Goal: Information Seeking & Learning: Learn about a topic

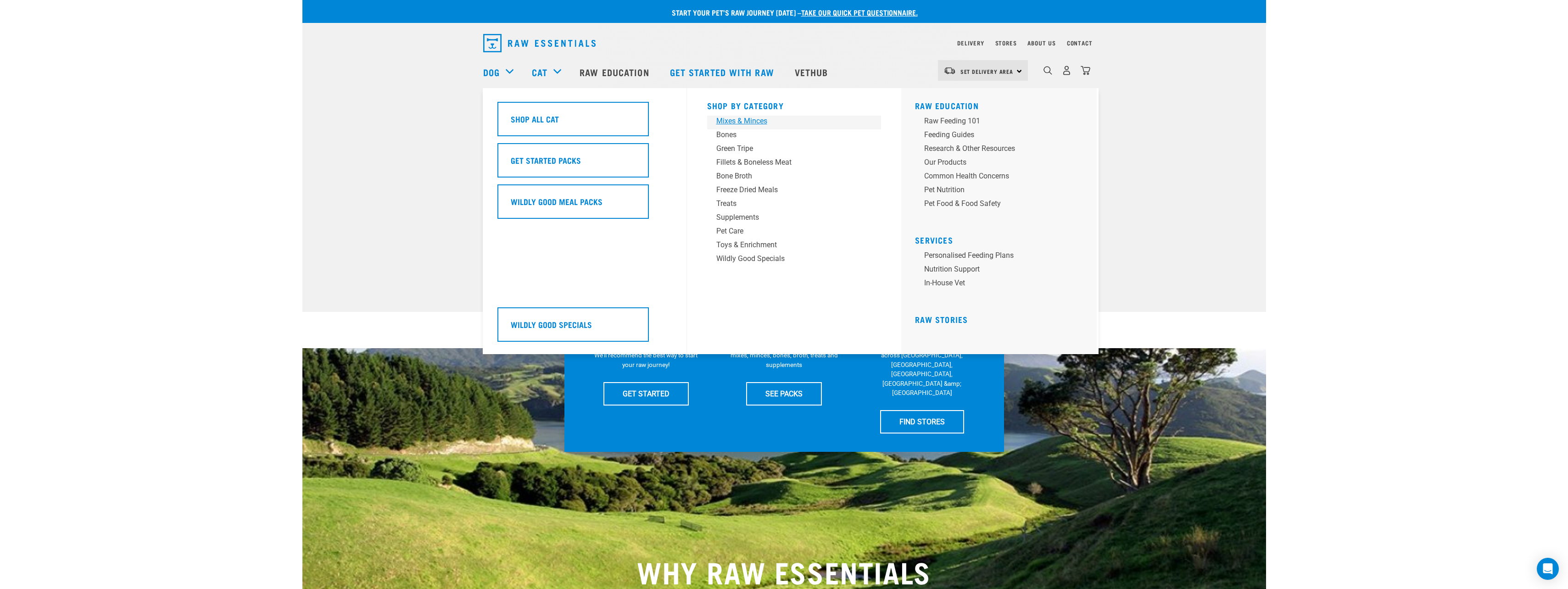
click at [737, 127] on link "Mixes & Minces" at bounding box center [794, 122] width 174 height 14
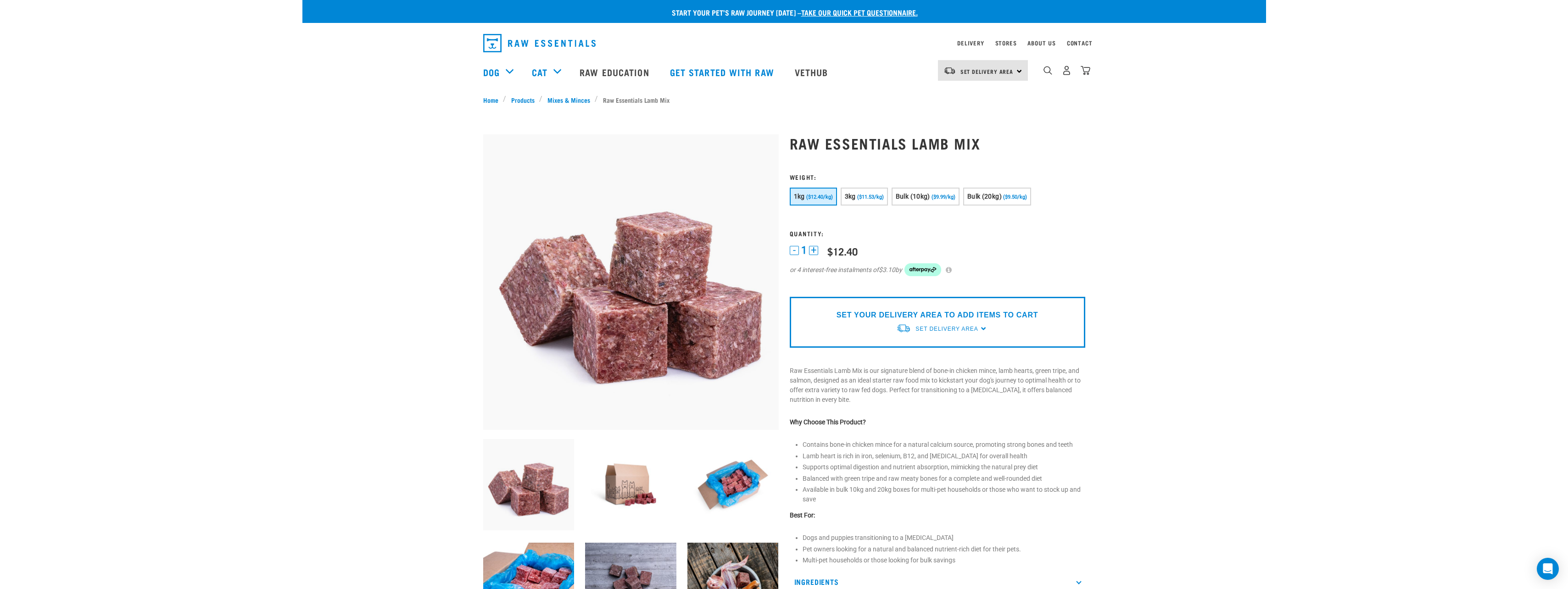
click at [631, 100] on li "Raw Essentials Lamb Mix" at bounding box center [634, 100] width 79 height 10
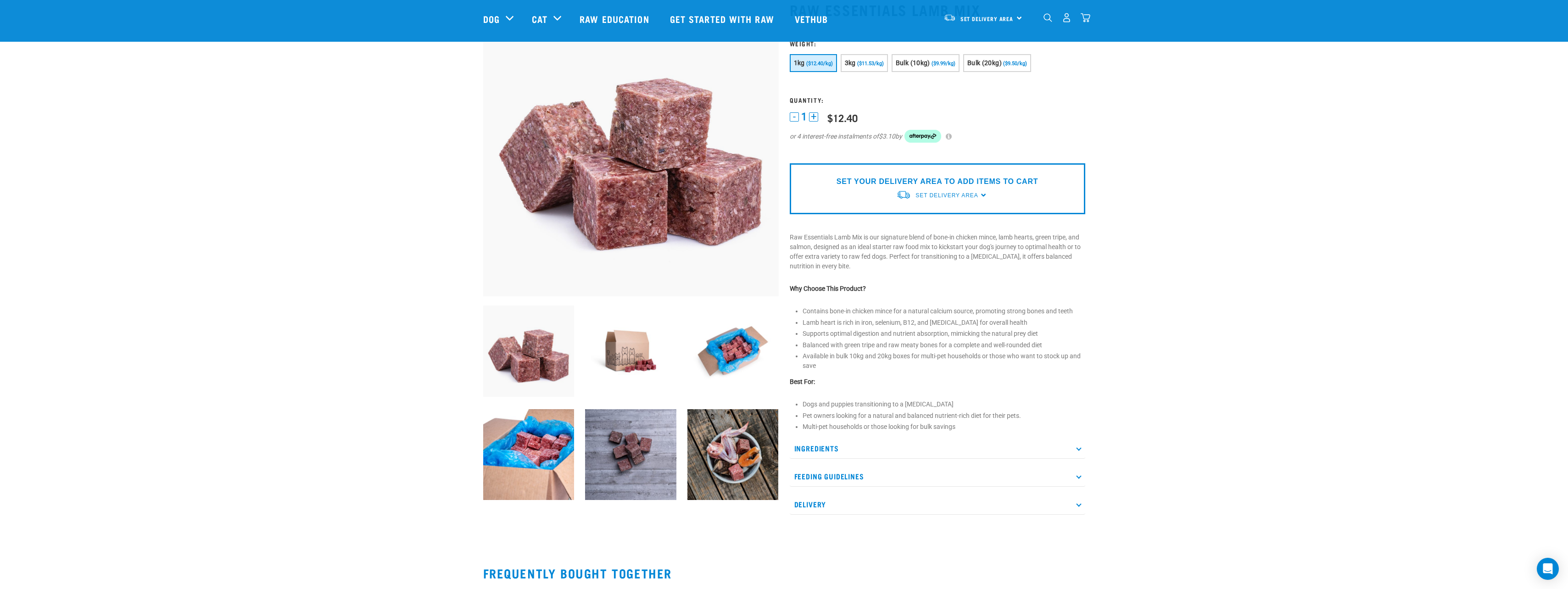
scroll to position [46, 0]
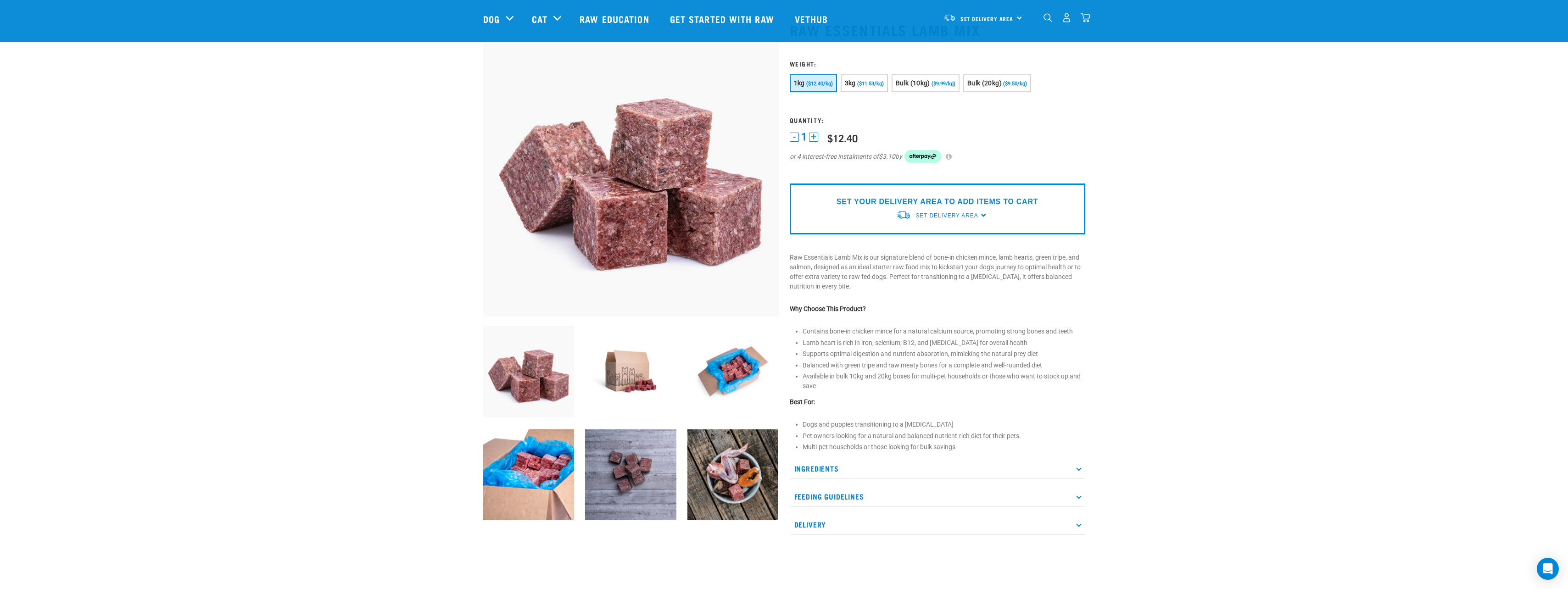
click at [640, 245] on img at bounding box center [631, 169] width 295 height 295
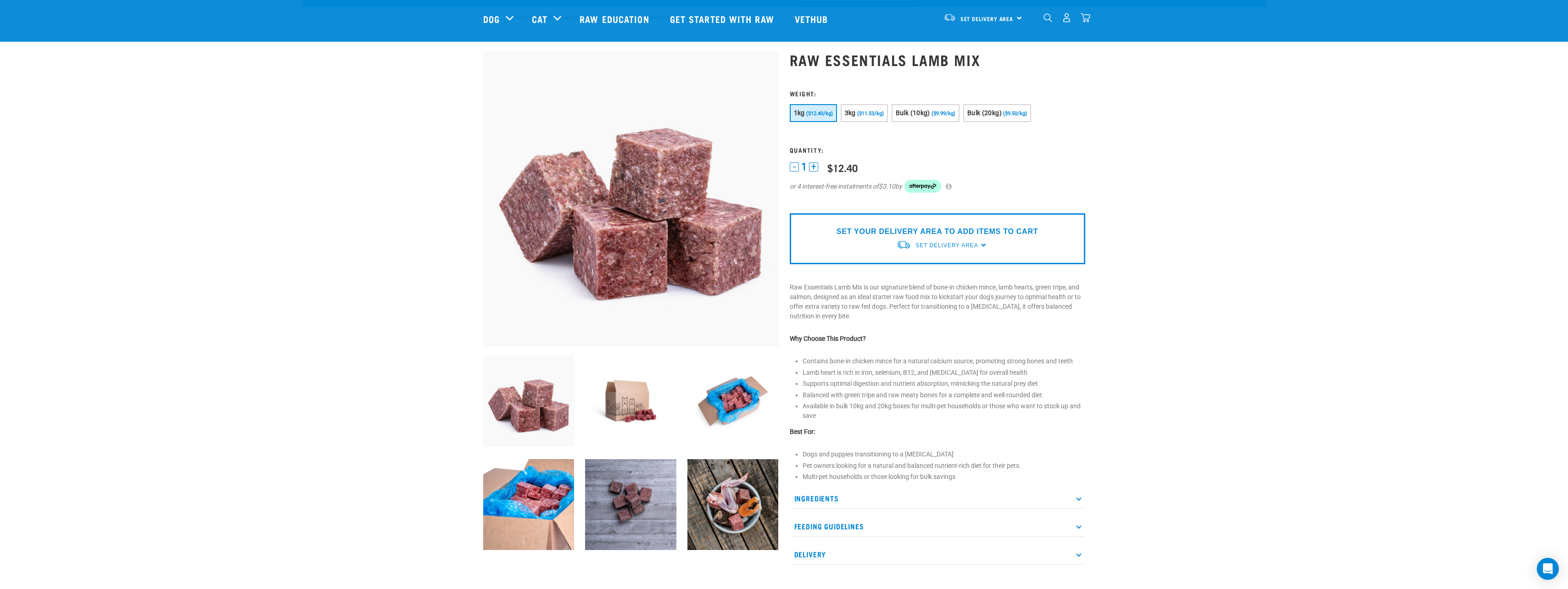
scroll to position [0, 0]
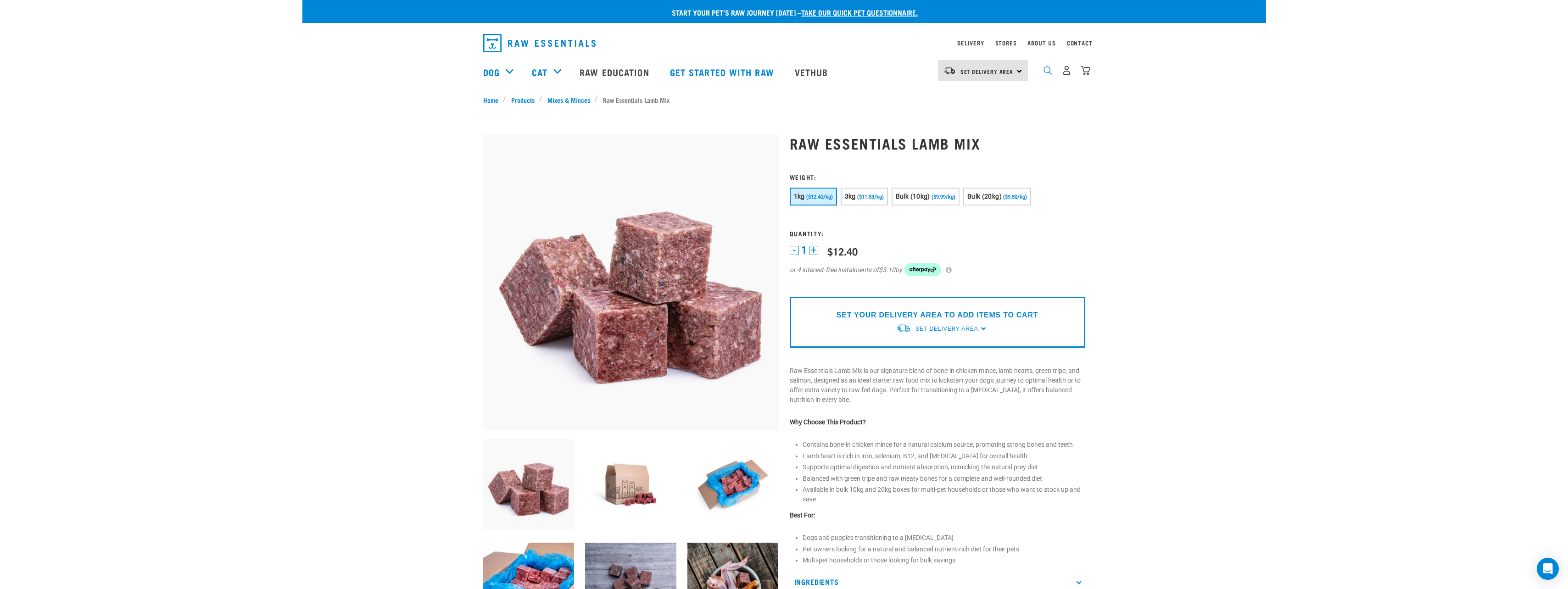
click at [1045, 72] on img "dropdown navigation" at bounding box center [1048, 71] width 9 height 9
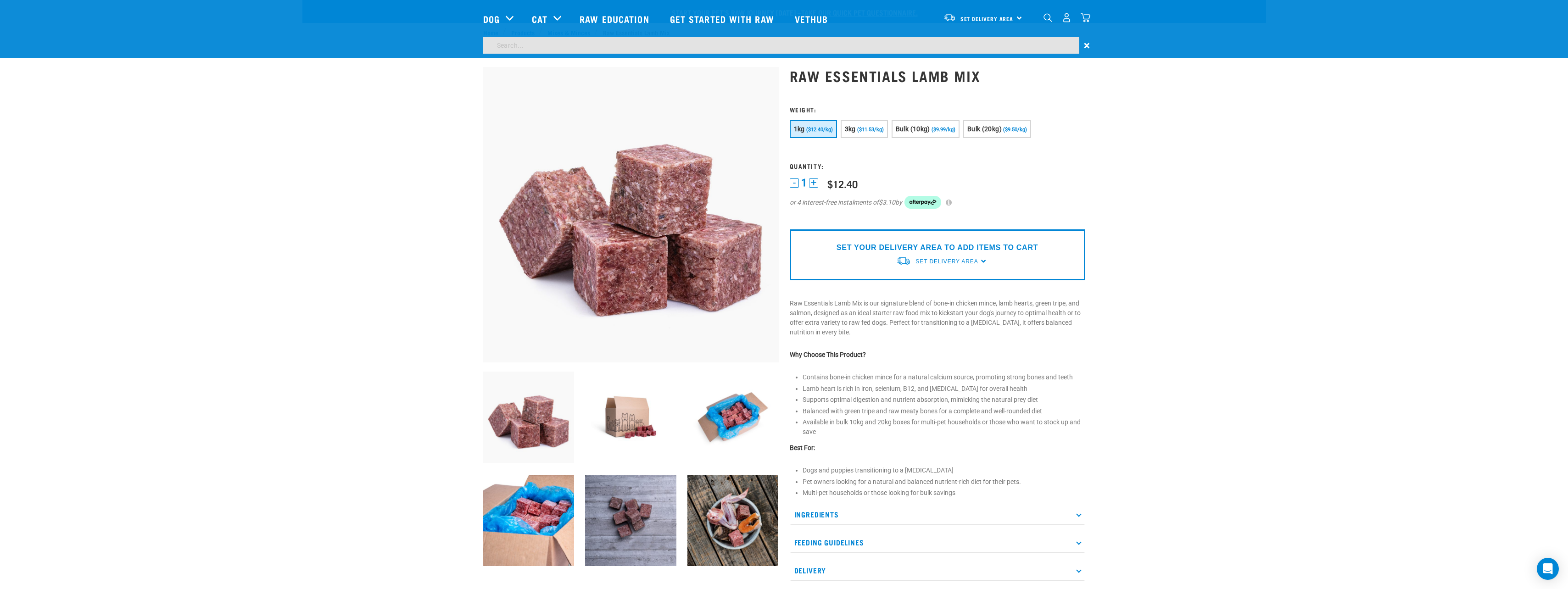
scroll to position [515, 0]
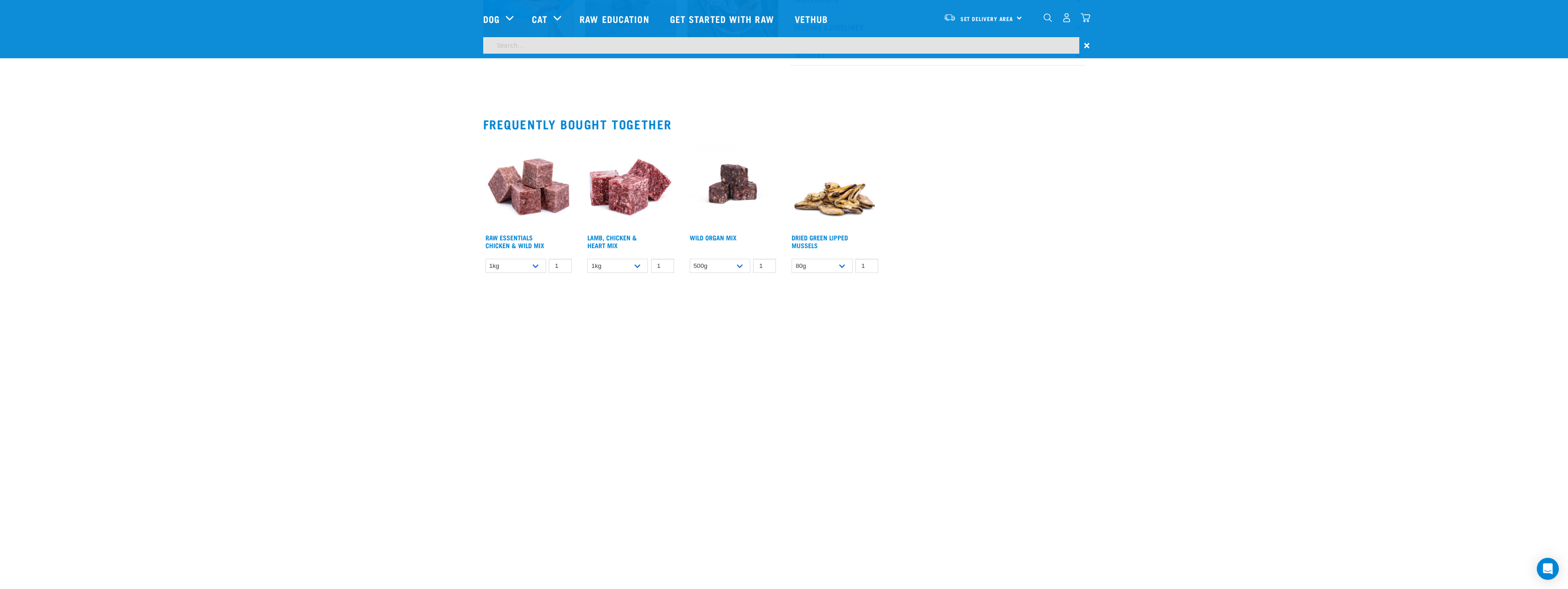
click at [1007, 42] on input "search" at bounding box center [781, 45] width 596 height 16
type input "freeze dried"
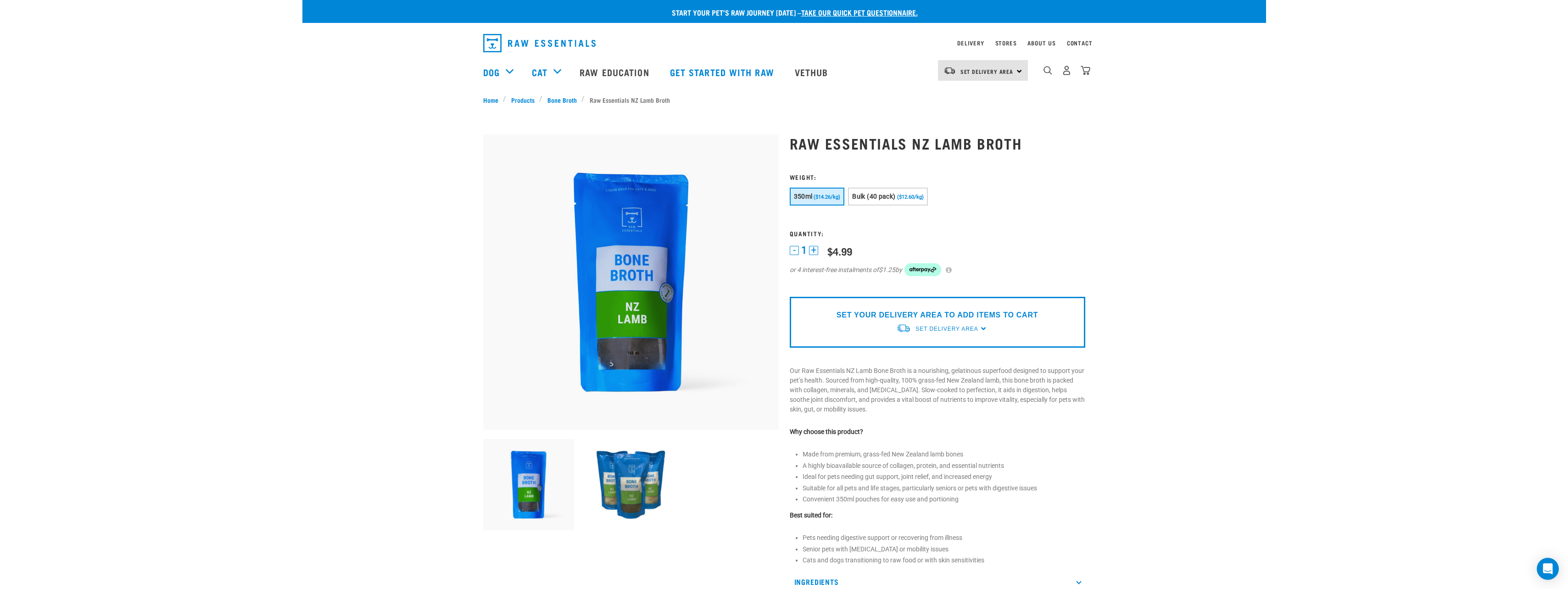
click at [651, 268] on img at bounding box center [631, 282] width 295 height 295
click at [562, 99] on link "Bone Broth" at bounding box center [562, 100] width 39 height 10
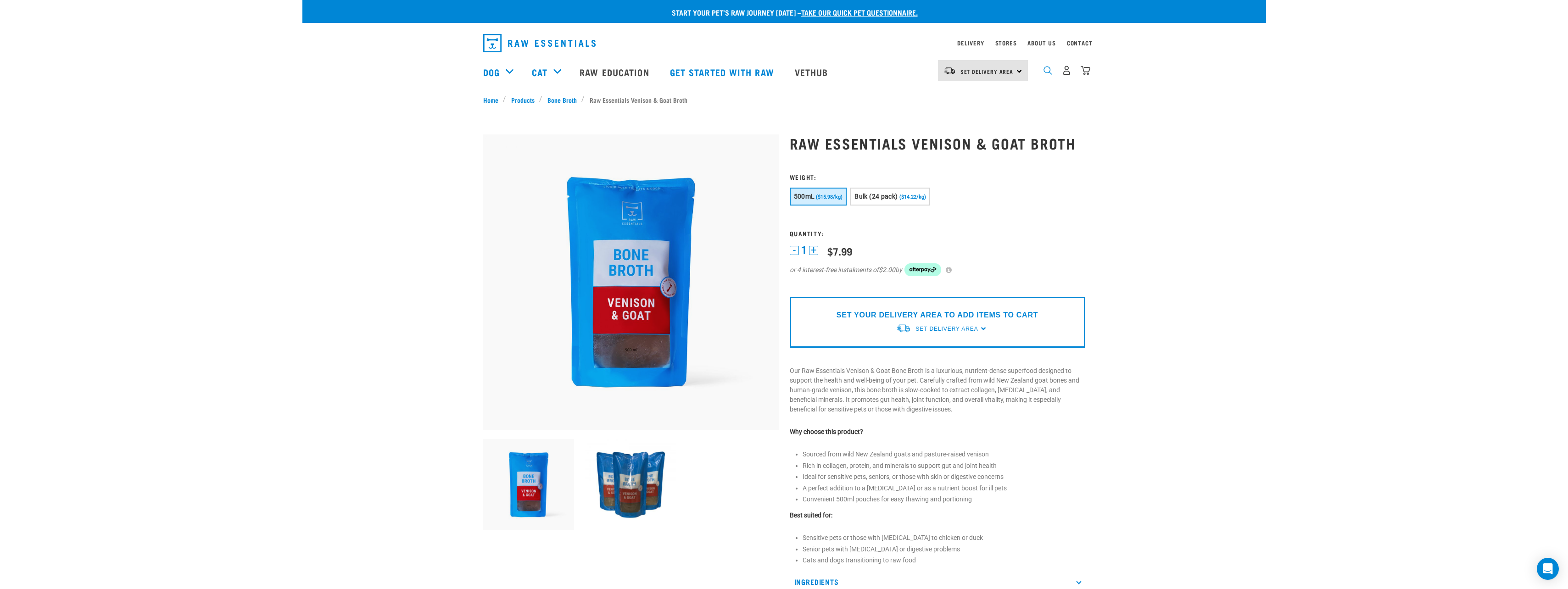
click at [1045, 71] on img "dropdown navigation" at bounding box center [1048, 71] width 9 height 9
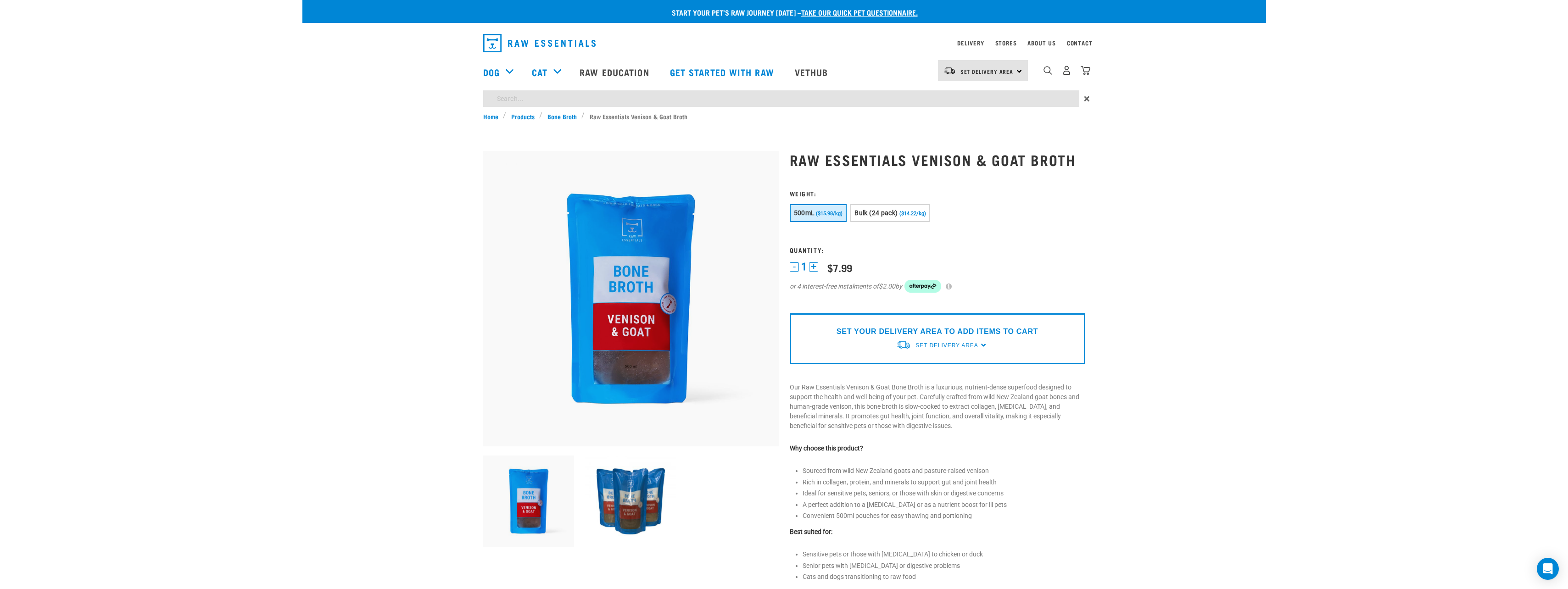
click at [668, 101] on input "search" at bounding box center [781, 99] width 596 height 16
type input "heart"
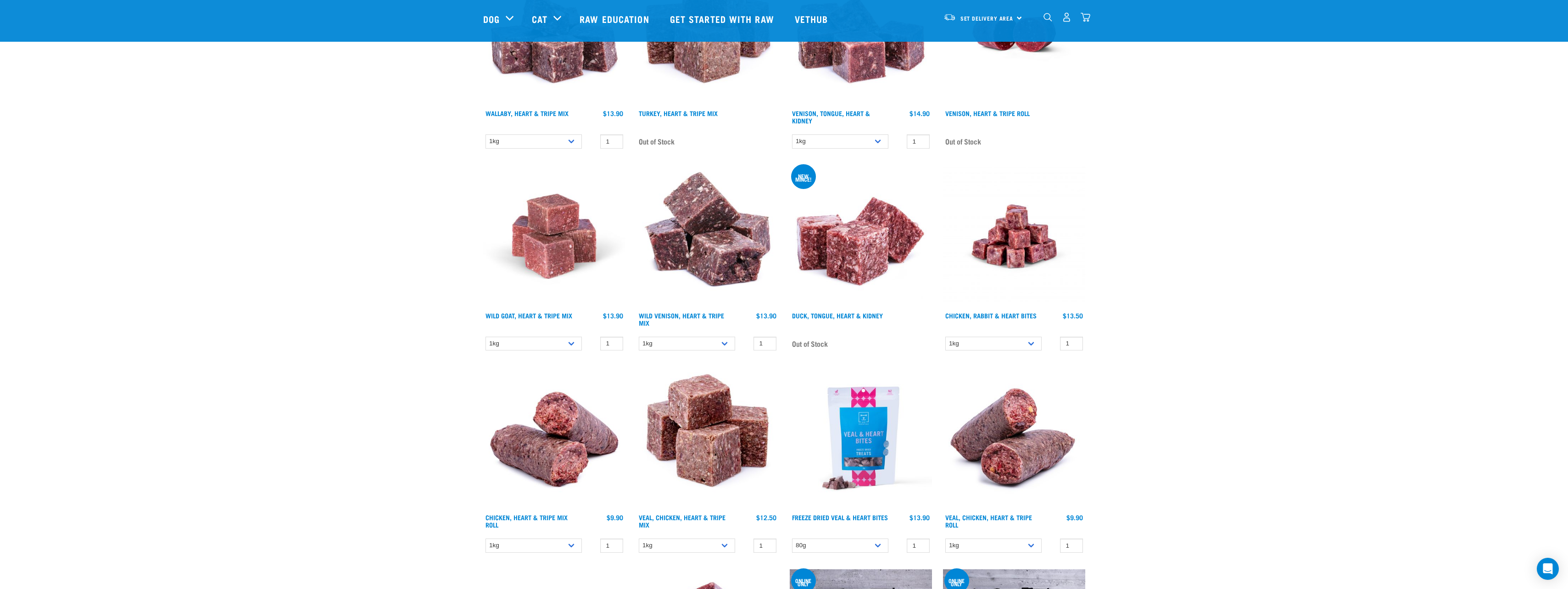
scroll to position [1193, 0]
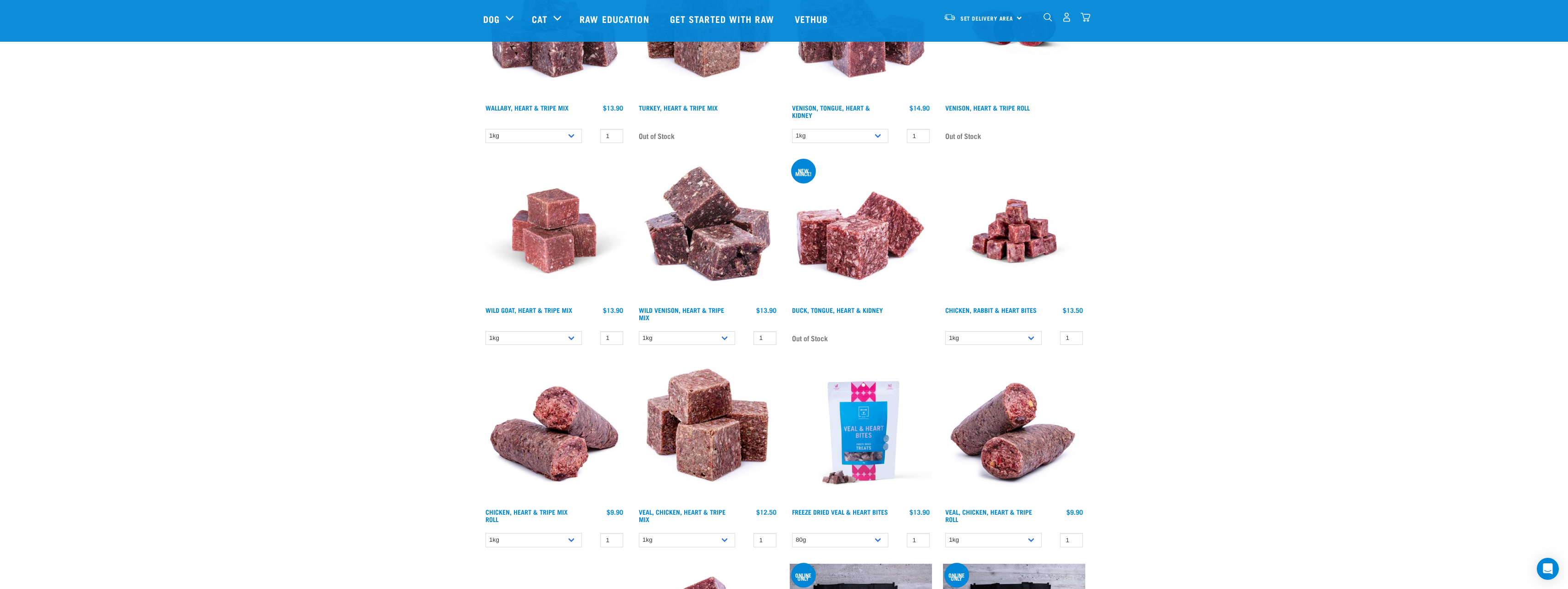
click at [855, 437] on img at bounding box center [861, 433] width 142 height 142
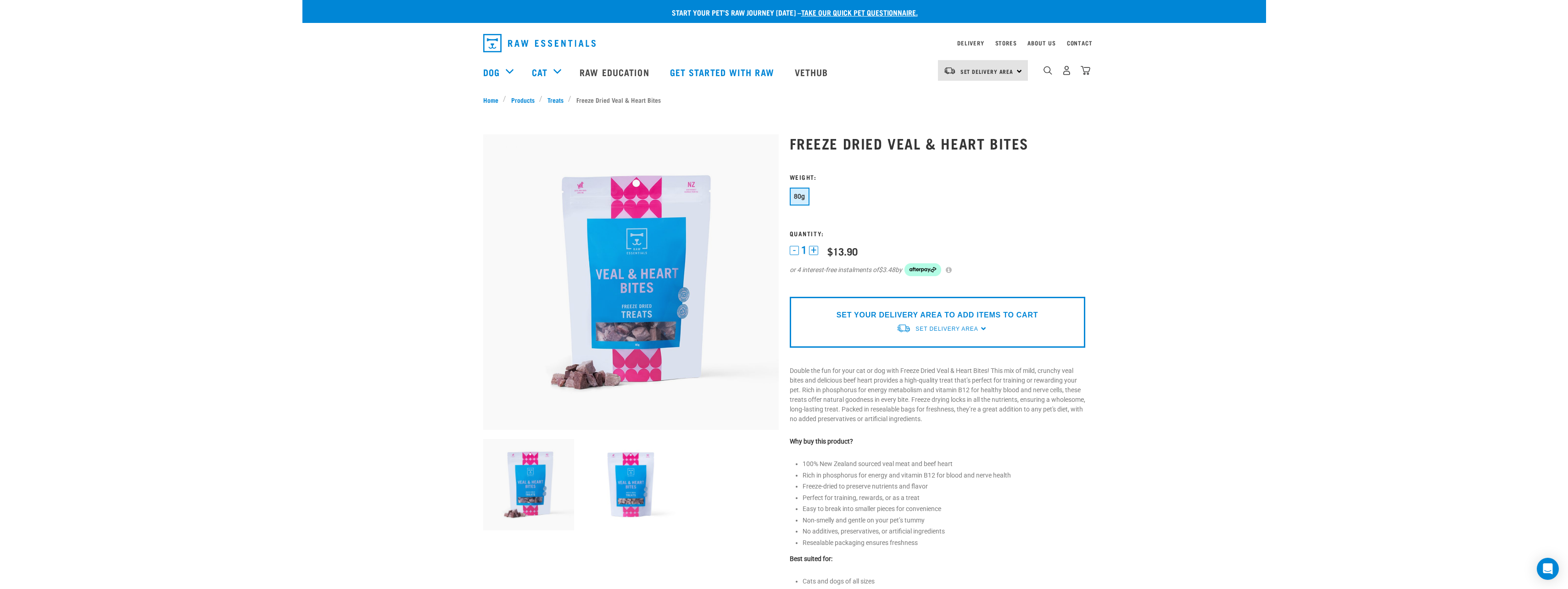
click at [642, 274] on img at bounding box center [631, 282] width 295 height 295
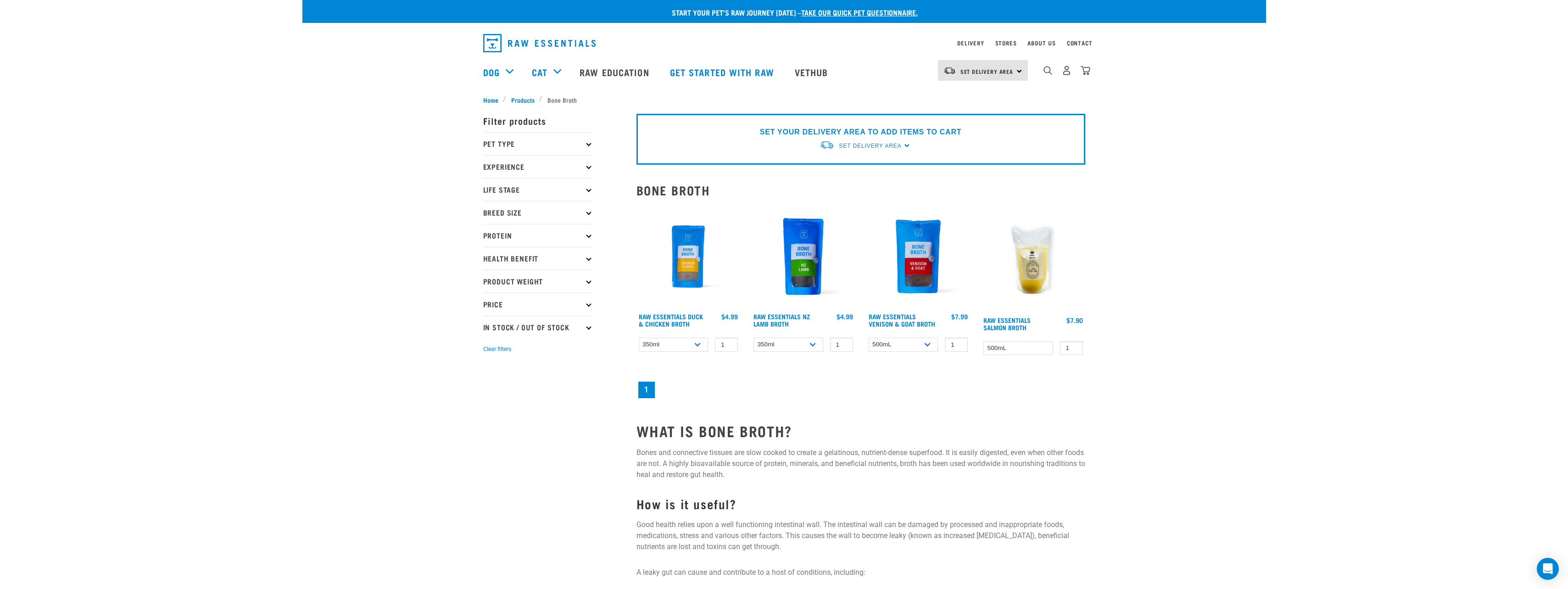
click at [909, 285] on img at bounding box center [918, 256] width 104 height 104
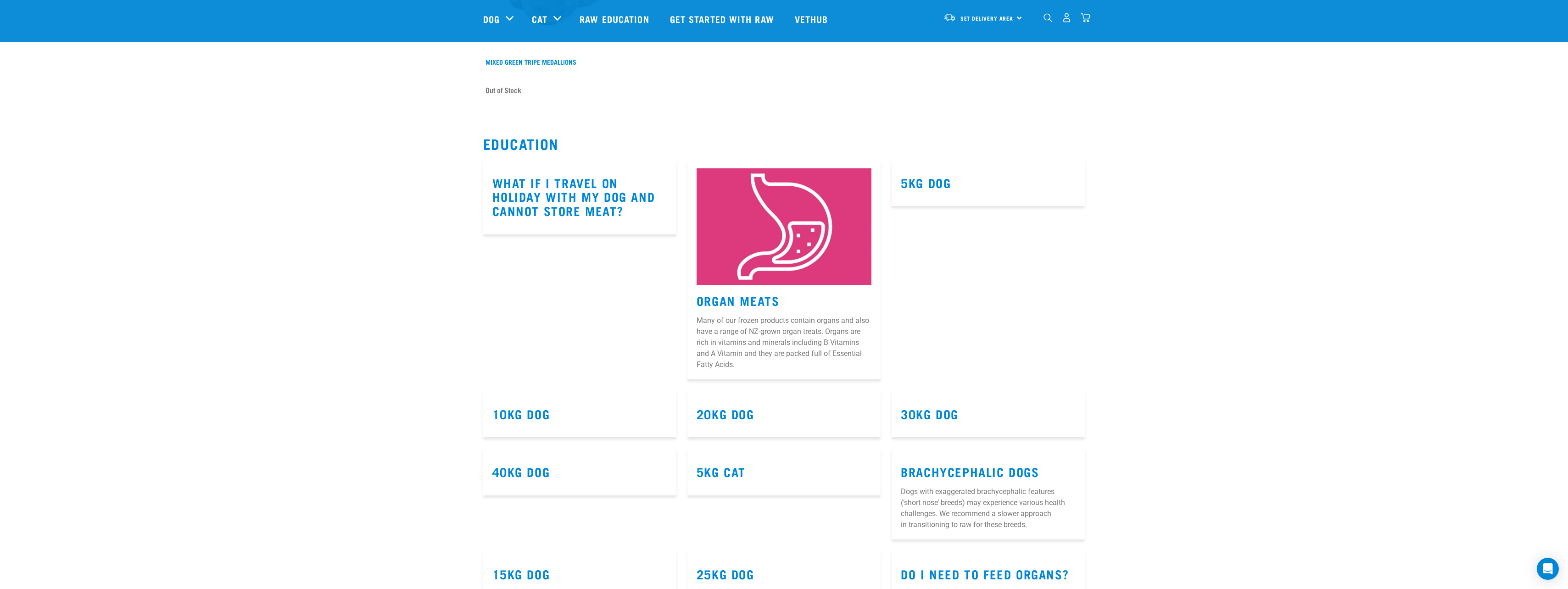
scroll to position [4312, 0]
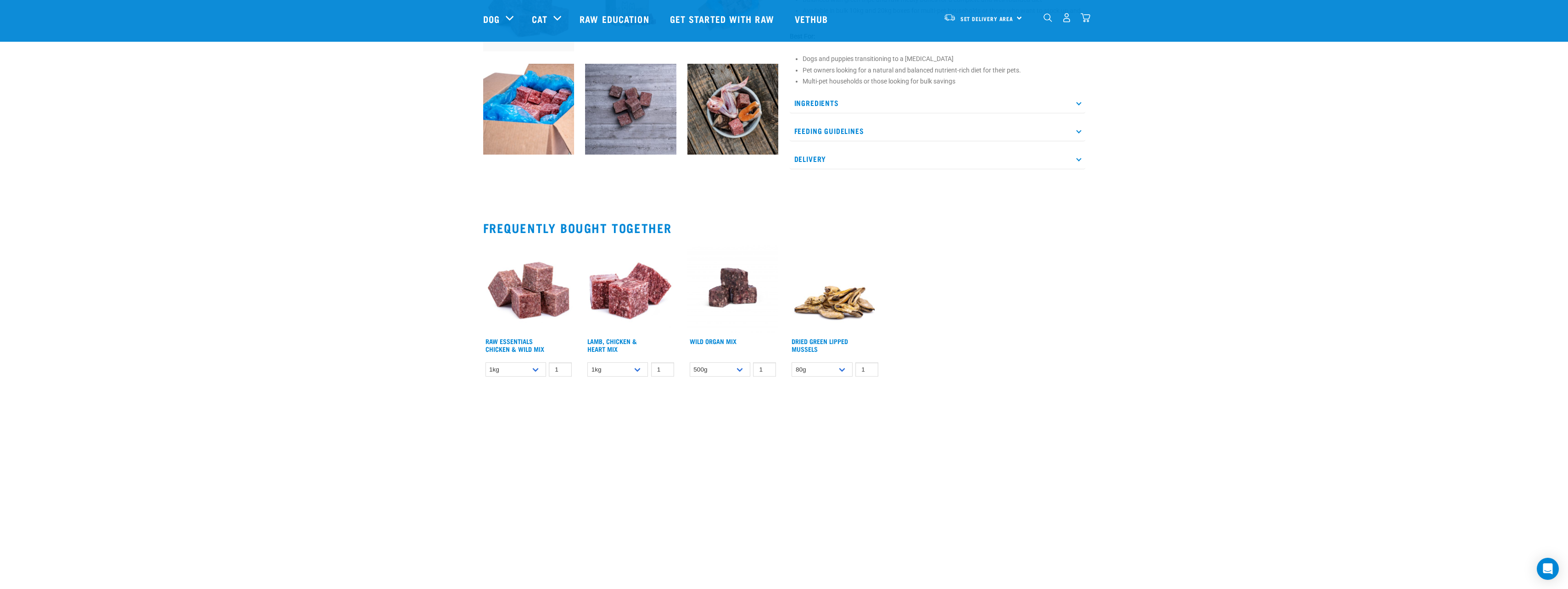
scroll to position [551, 0]
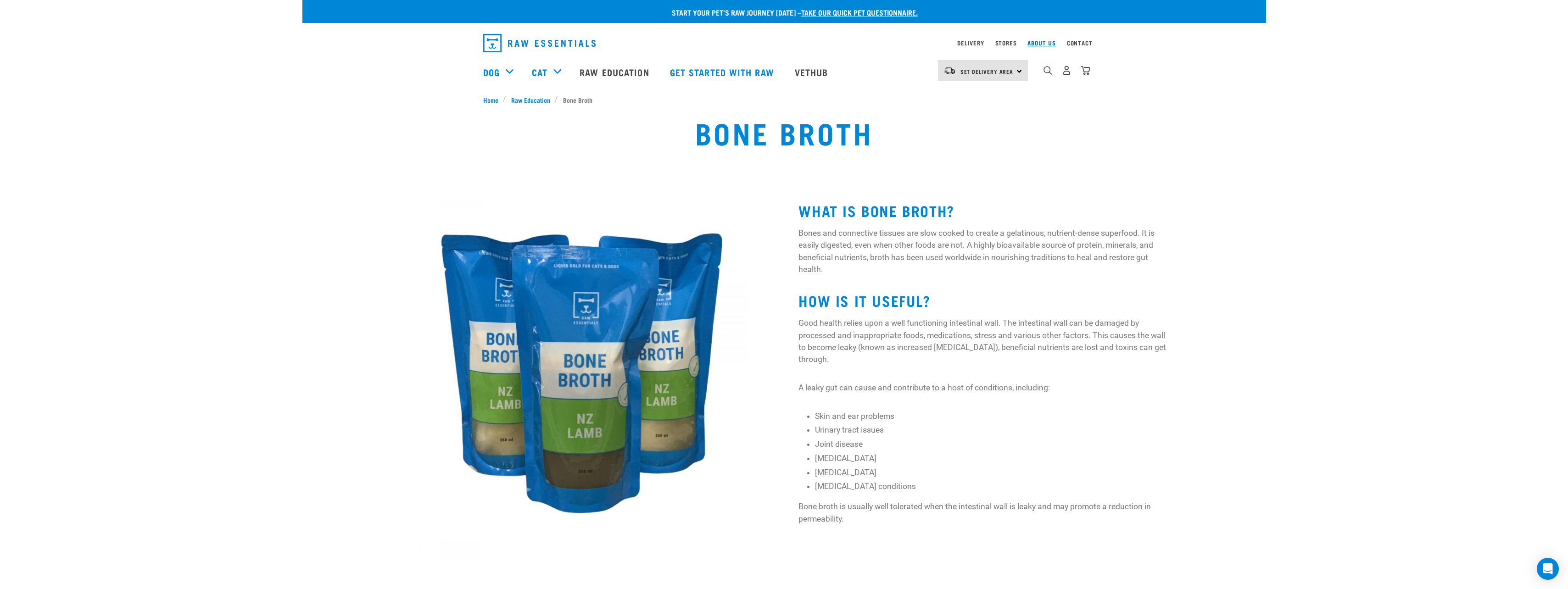
click at [1038, 44] on link "About Us" at bounding box center [1041, 43] width 28 height 3
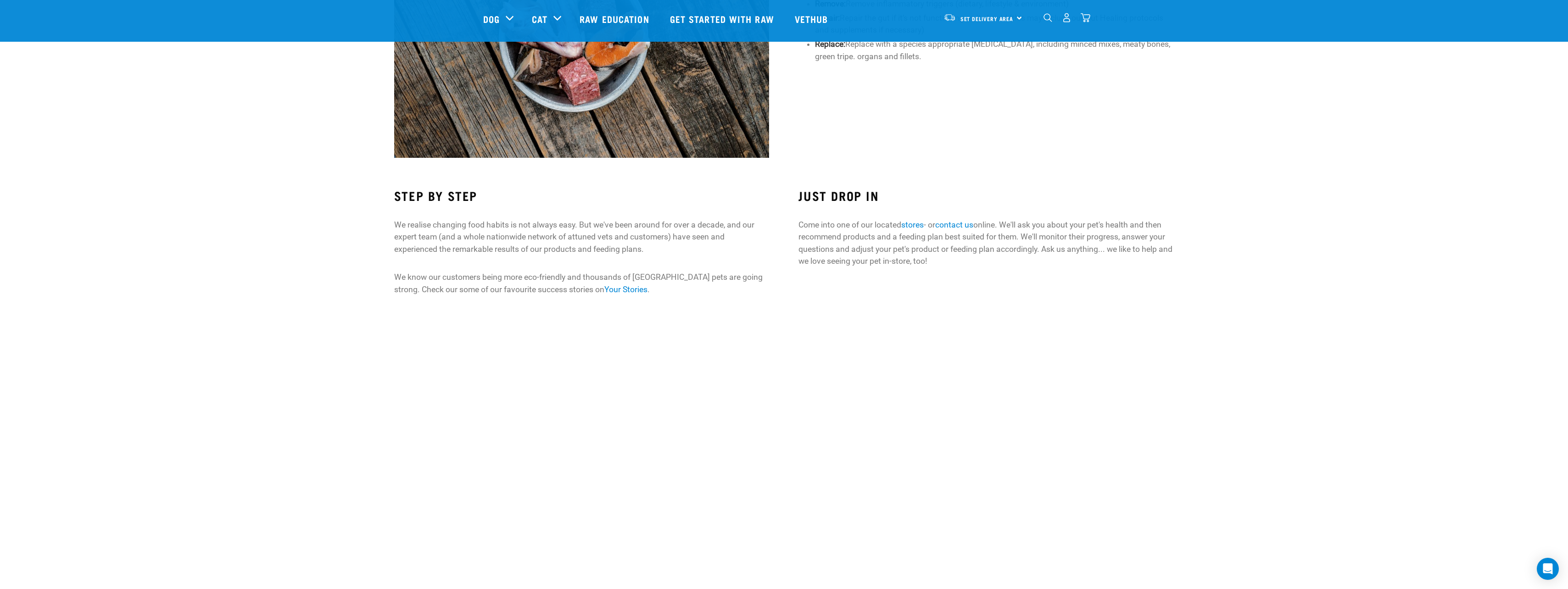
scroll to position [688, 0]
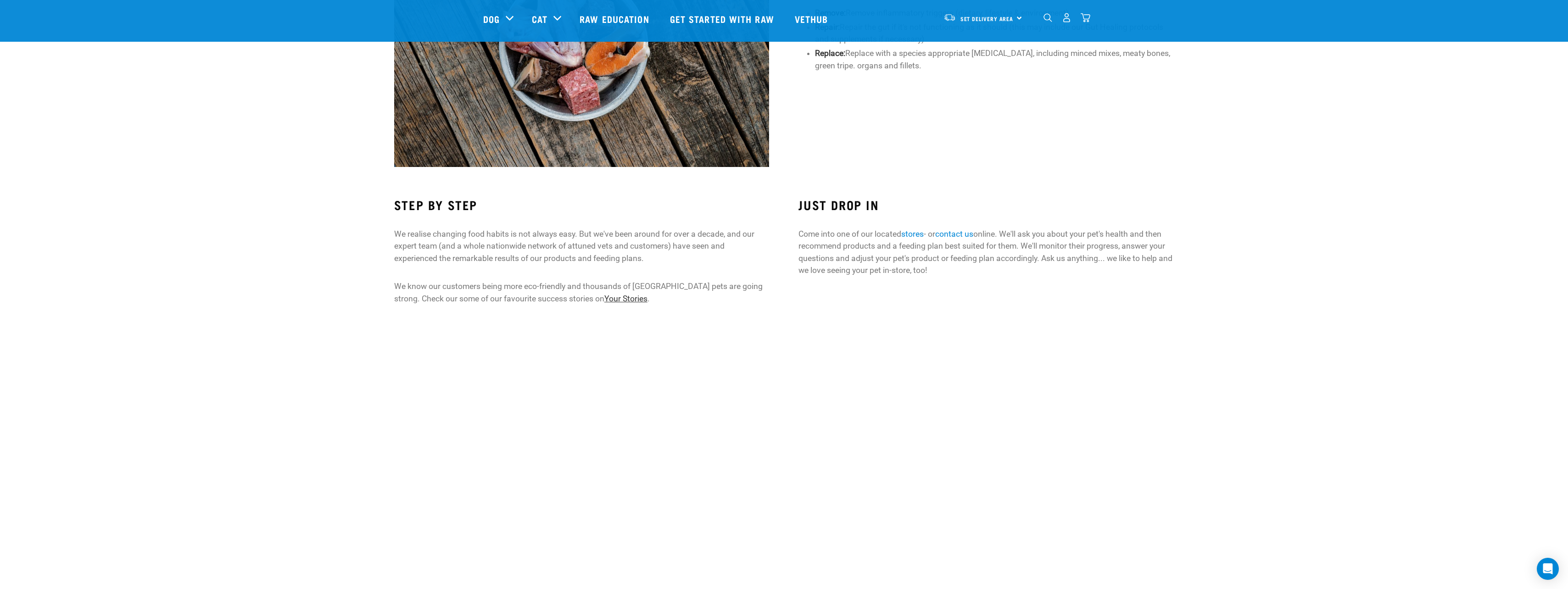
click at [604, 299] on link "Your Stories" at bounding box center [626, 298] width 43 height 9
